Goal: Information Seeking & Learning: Learn about a topic

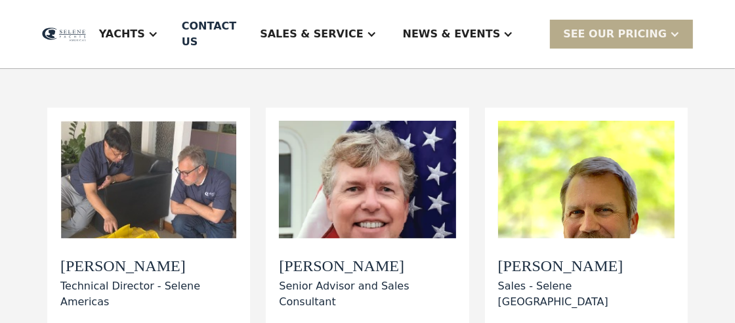
scroll to position [114, 0]
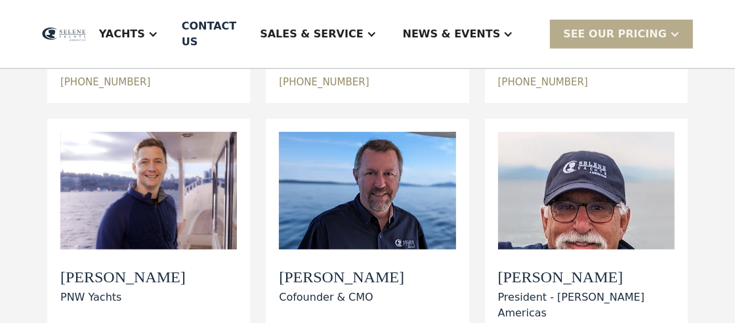
scroll to position [415, 0]
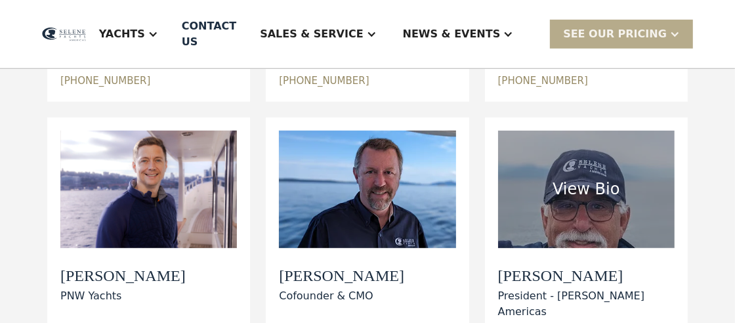
click at [585, 164] on div "View Bio" at bounding box center [586, 190] width 176 height 118
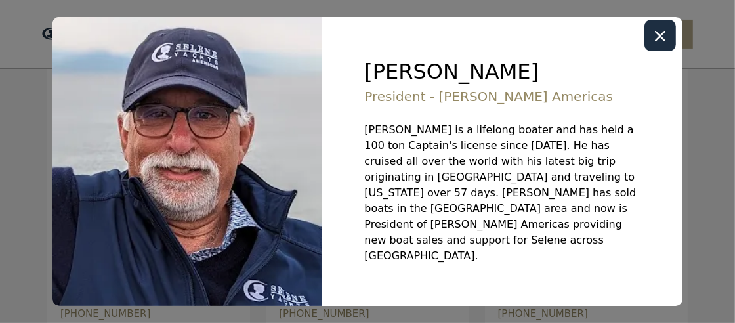
scroll to position [181, 0]
click at [667, 45] on div "Close modal" at bounding box center [659, 35] width 31 height 31
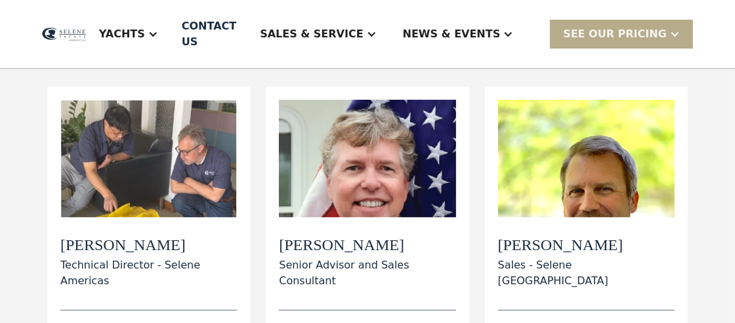
scroll to position [136, 0]
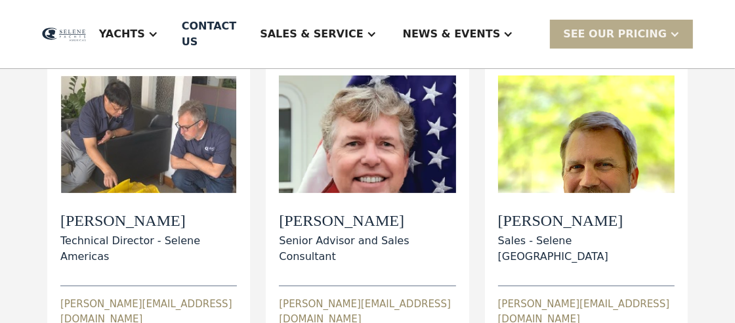
click at [12, 236] on div "Authorized Sales view details View Bio Dylan Hildebrand Technical Director - Se…" at bounding box center [367, 329] width 735 height 834
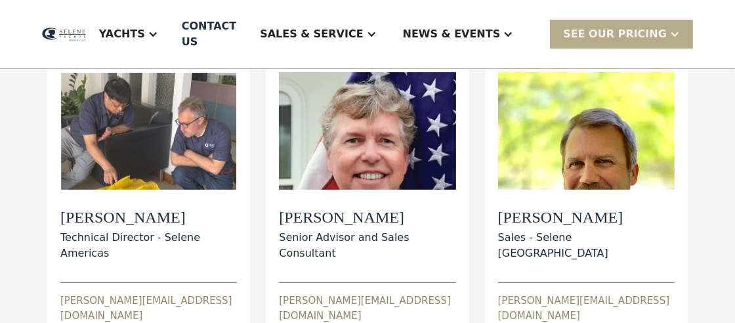
scroll to position [167, 0]
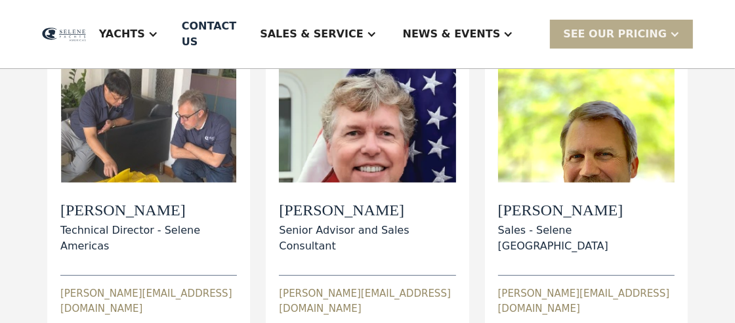
click at [12, 217] on div "Authorized Sales view details View Bio Dylan Hildebrand Technical Director - Se…" at bounding box center [367, 319] width 735 height 834
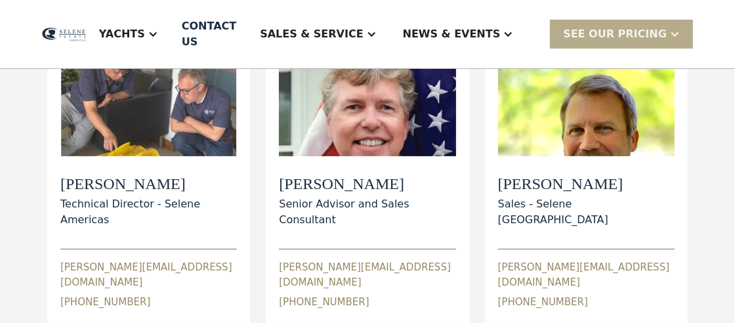
scroll to position [196, 0]
click at [18, 246] on div "Authorized Sales view details View Bio Dylan Hildebrand Technical Director - Se…" at bounding box center [367, 292] width 735 height 834
click at [20, 239] on div "Authorized Sales view details View Bio Dylan Hildebrand Technical Director - Se…" at bounding box center [367, 292] width 735 height 834
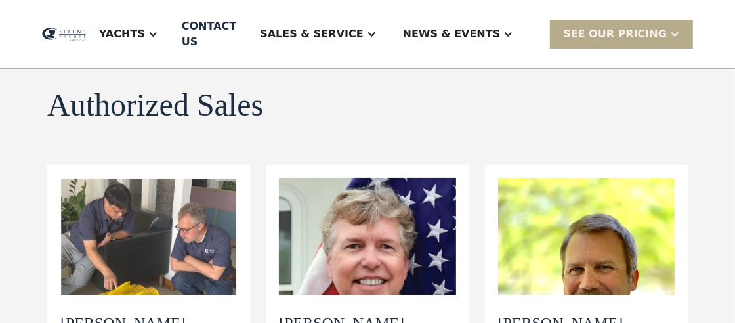
scroll to position [0, 0]
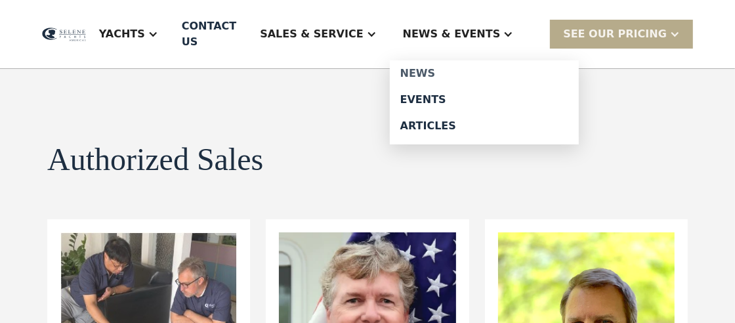
click at [451, 68] on div "News" at bounding box center [484, 73] width 168 height 10
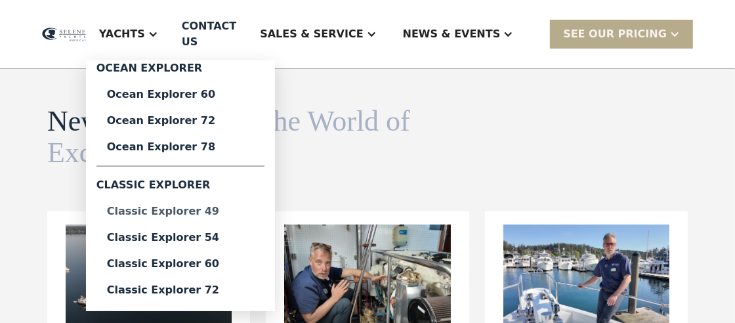
click at [211, 206] on div "Classic Explorer 49" at bounding box center [180, 211] width 147 height 10
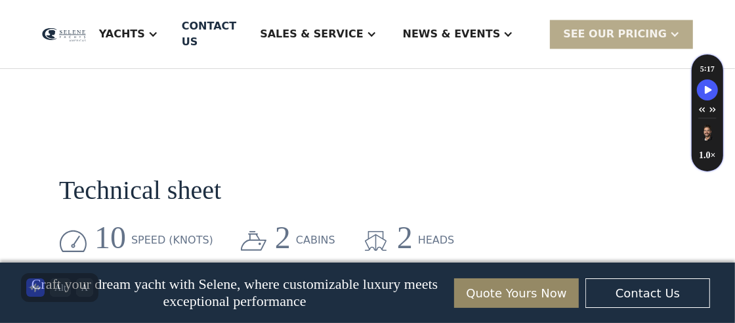
scroll to position [1717, 0]
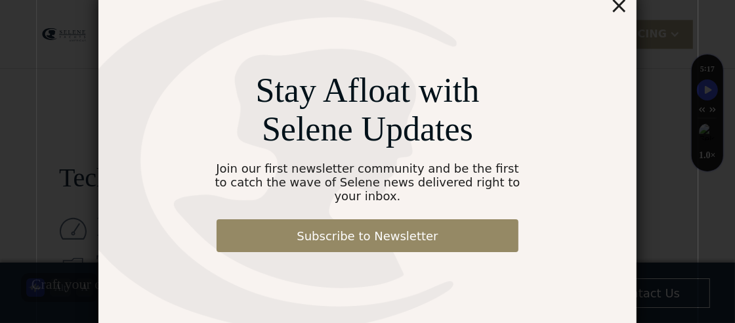
click at [617, 12] on div "×" at bounding box center [619, 5] width 19 height 26
